Goal: Transaction & Acquisition: Obtain resource

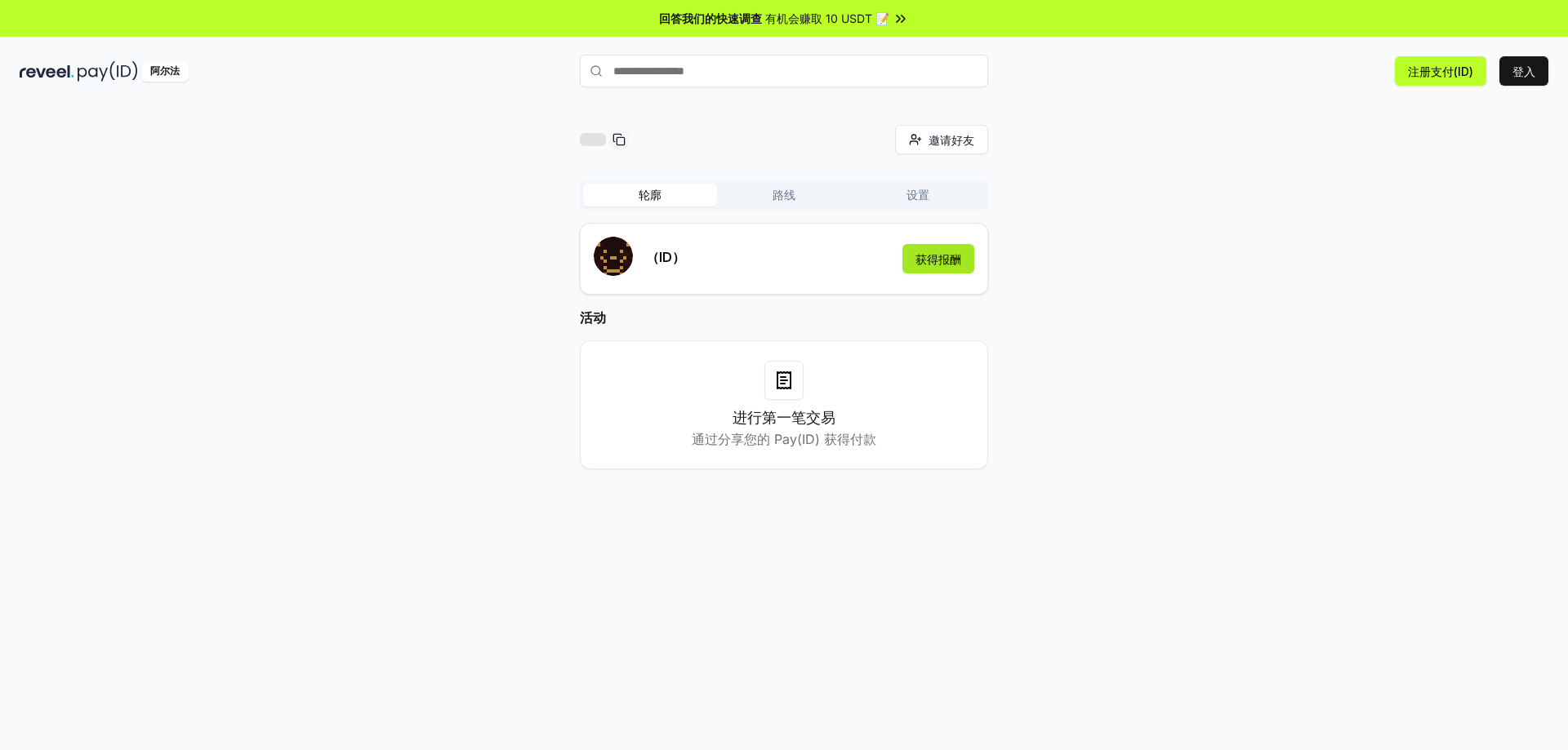
click at [931, 260] on font "获得报酬" at bounding box center [939, 259] width 46 height 14
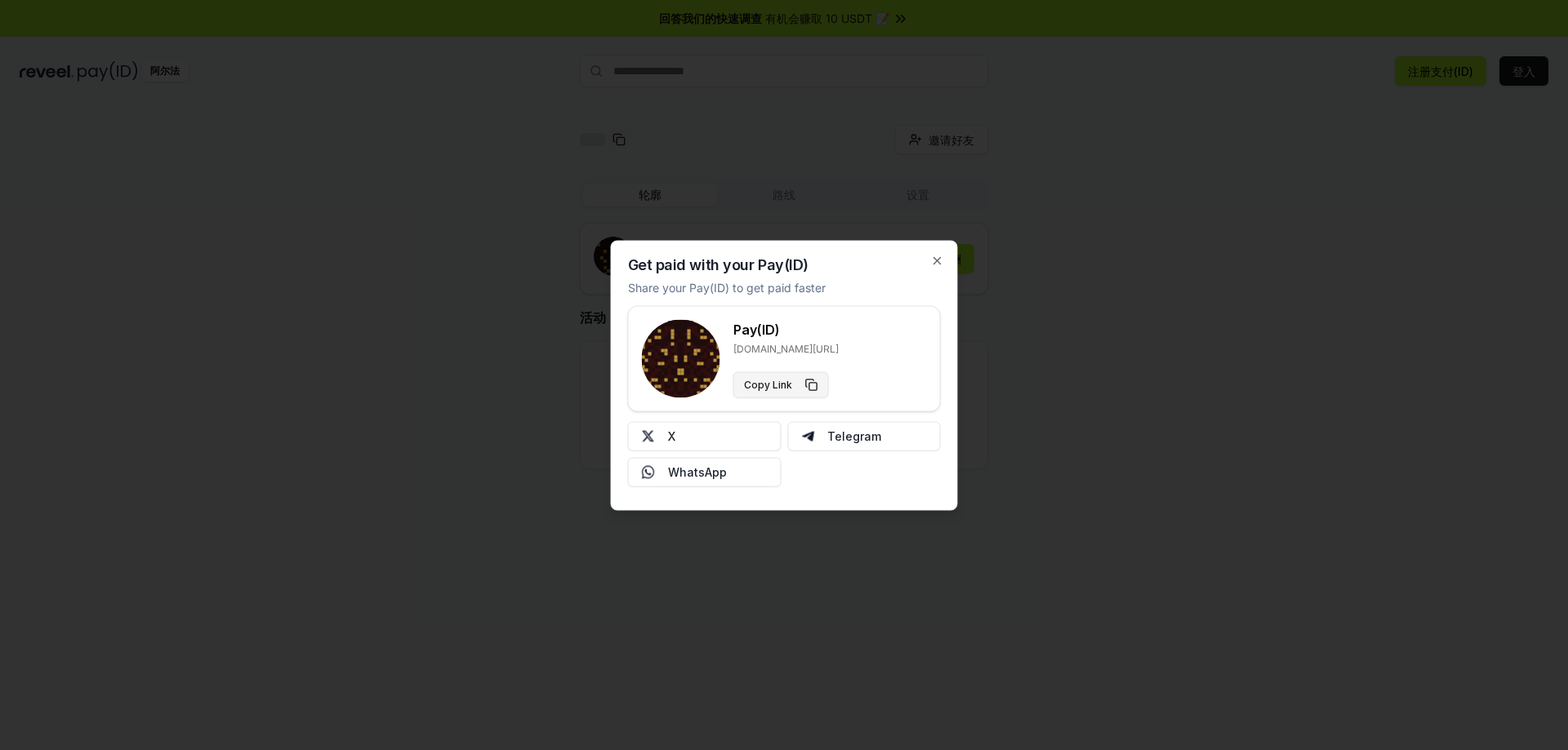
click at [769, 382] on button "Copy Link" at bounding box center [781, 385] width 96 height 26
click at [649, 434] on img at bounding box center [648, 436] width 13 height 13
click at [938, 261] on icon "button" at bounding box center [938, 261] width 7 height 7
